Goal: Transaction & Acquisition: Download file/media

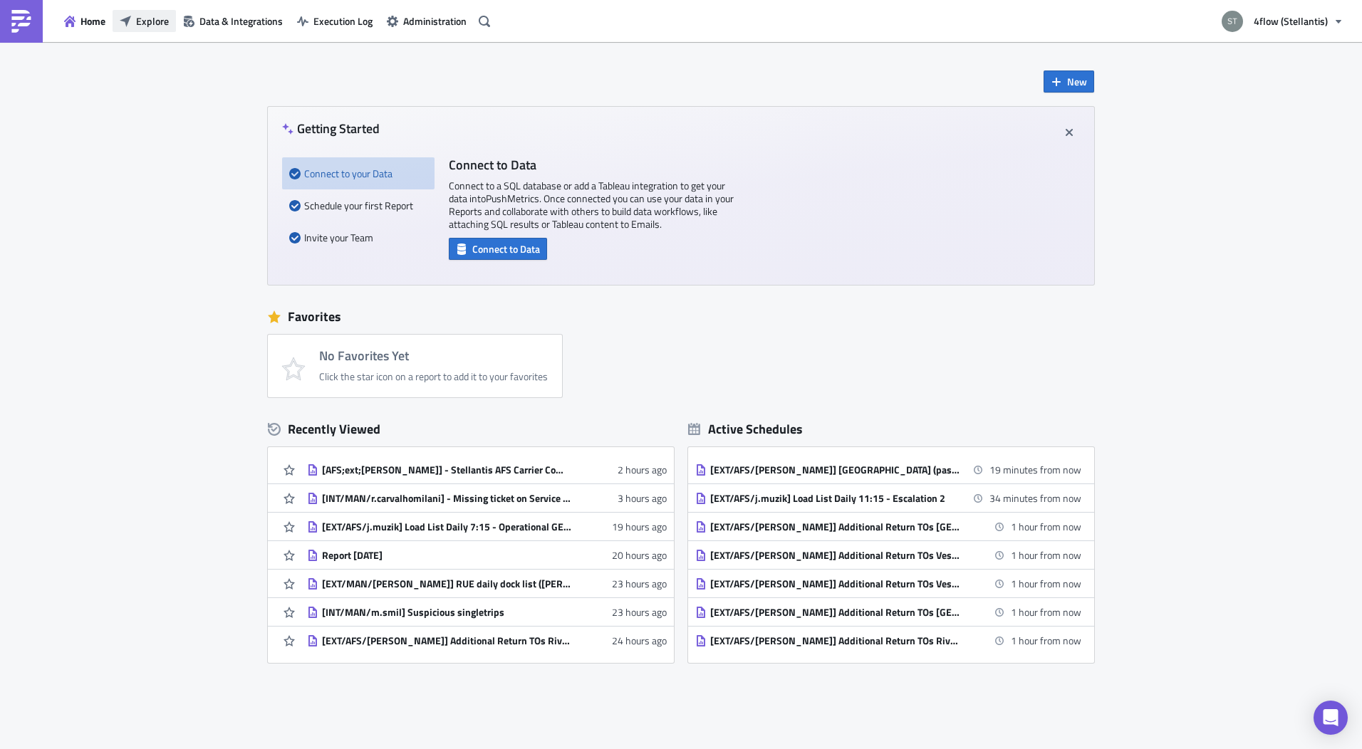
click at [159, 16] on span "Explore" at bounding box center [152, 21] width 33 height 15
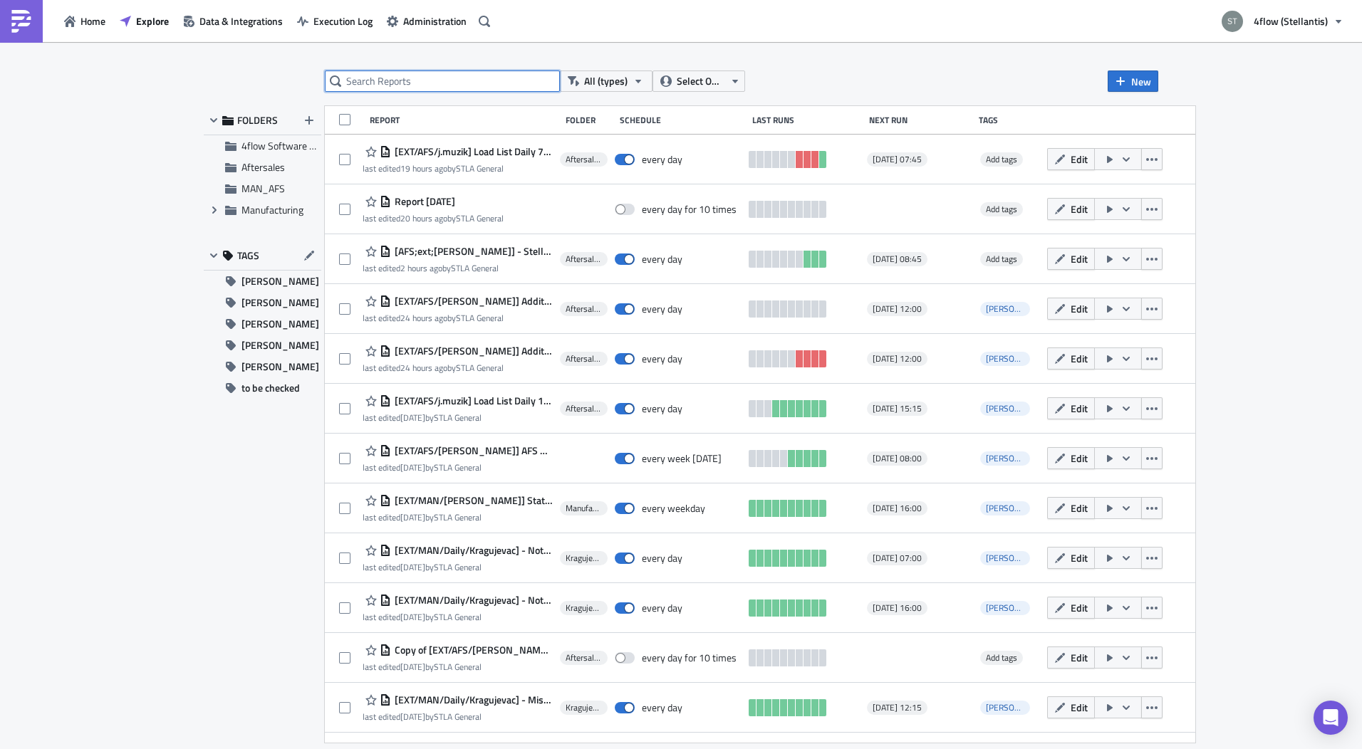
click at [465, 90] on input "text" at bounding box center [442, 81] width 235 height 21
type input "dhl"
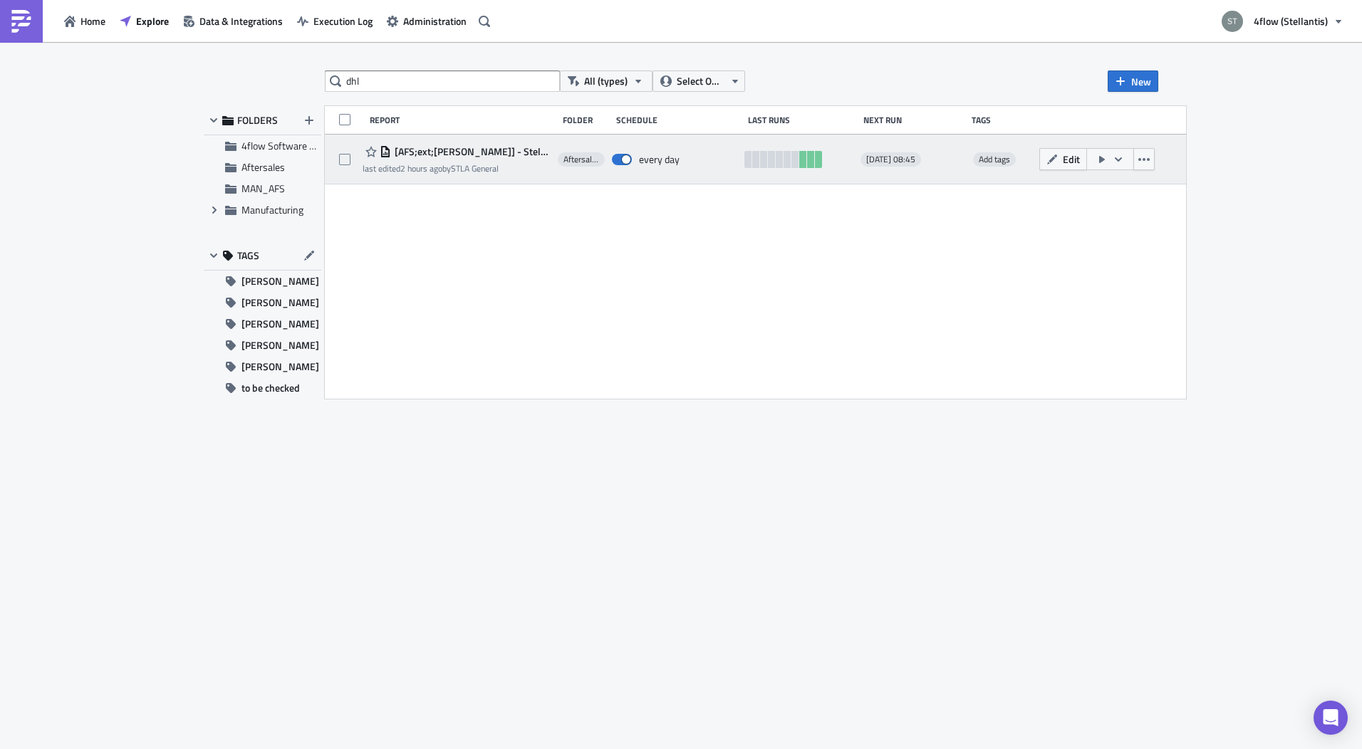
click at [481, 148] on span "[AFS;ext;[PERSON_NAME]] - Stellantis AFS Carrier Compliance Data DHL" at bounding box center [471, 151] width 160 height 13
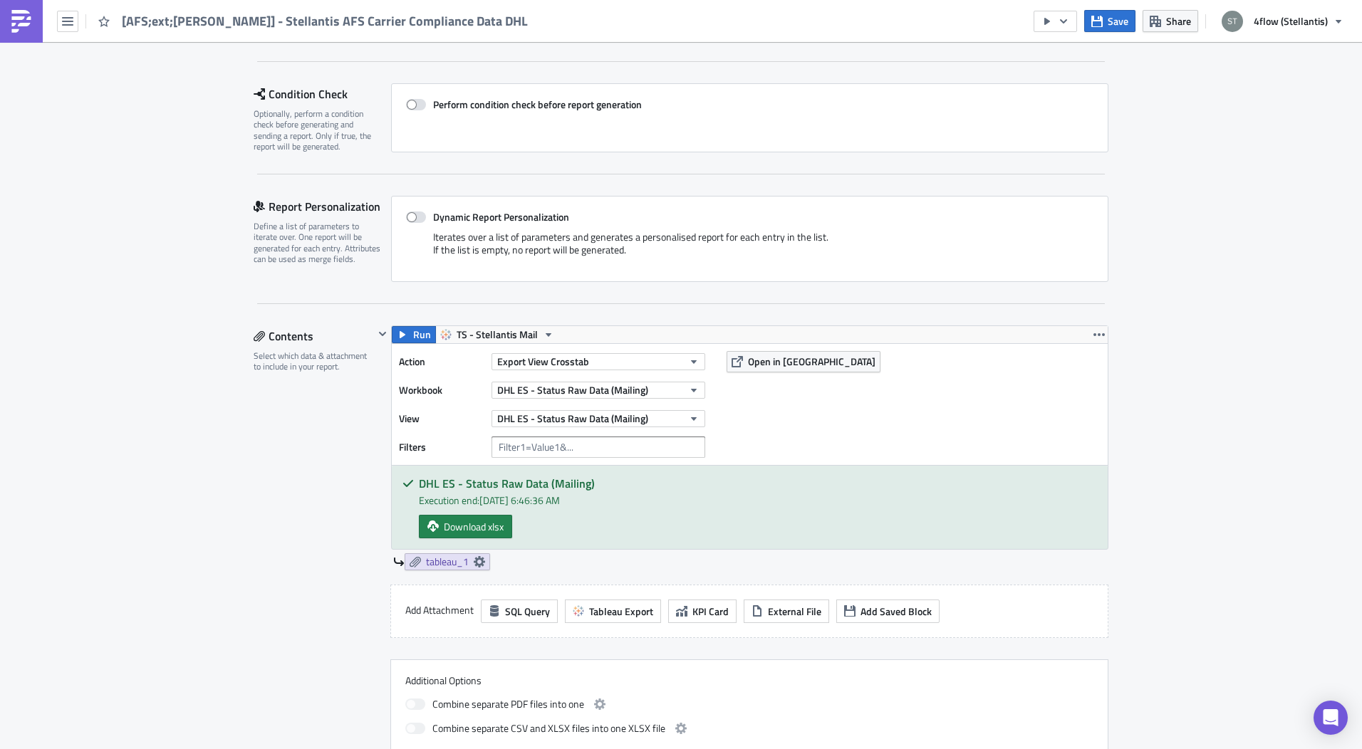
scroll to position [285, 0]
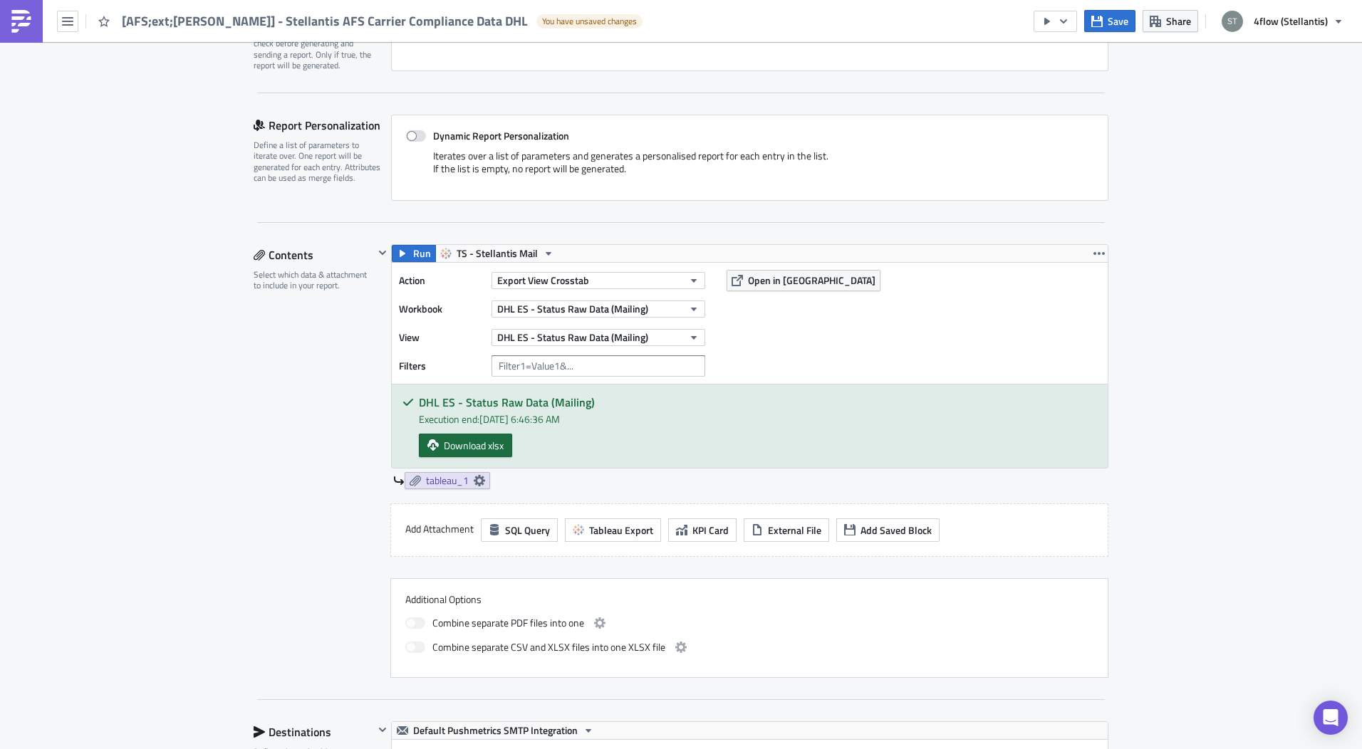
click at [489, 438] on span "Download xlsx" at bounding box center [474, 445] width 60 height 15
